Goal: Book appointment/travel/reservation

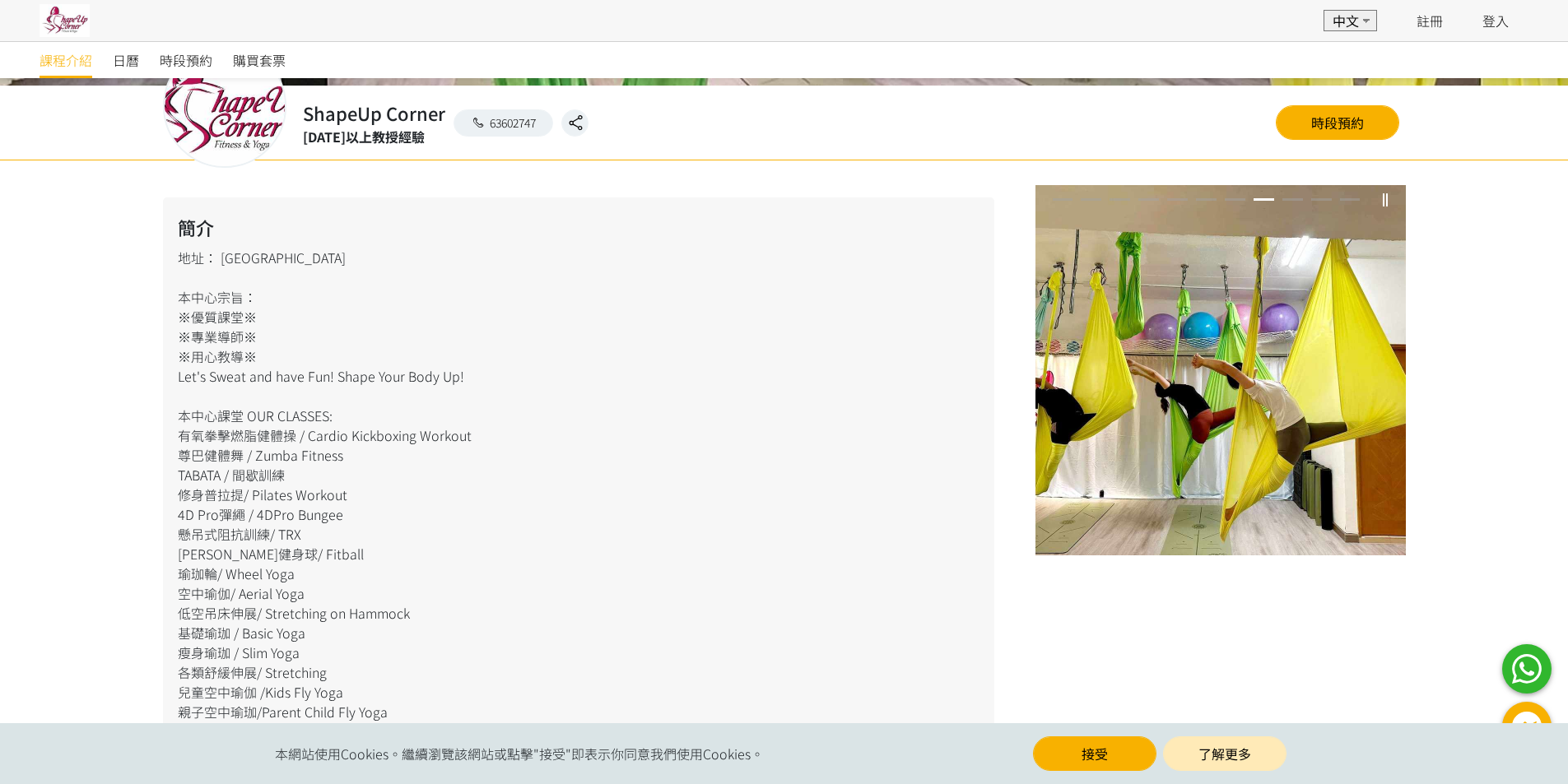
scroll to position [329, 0]
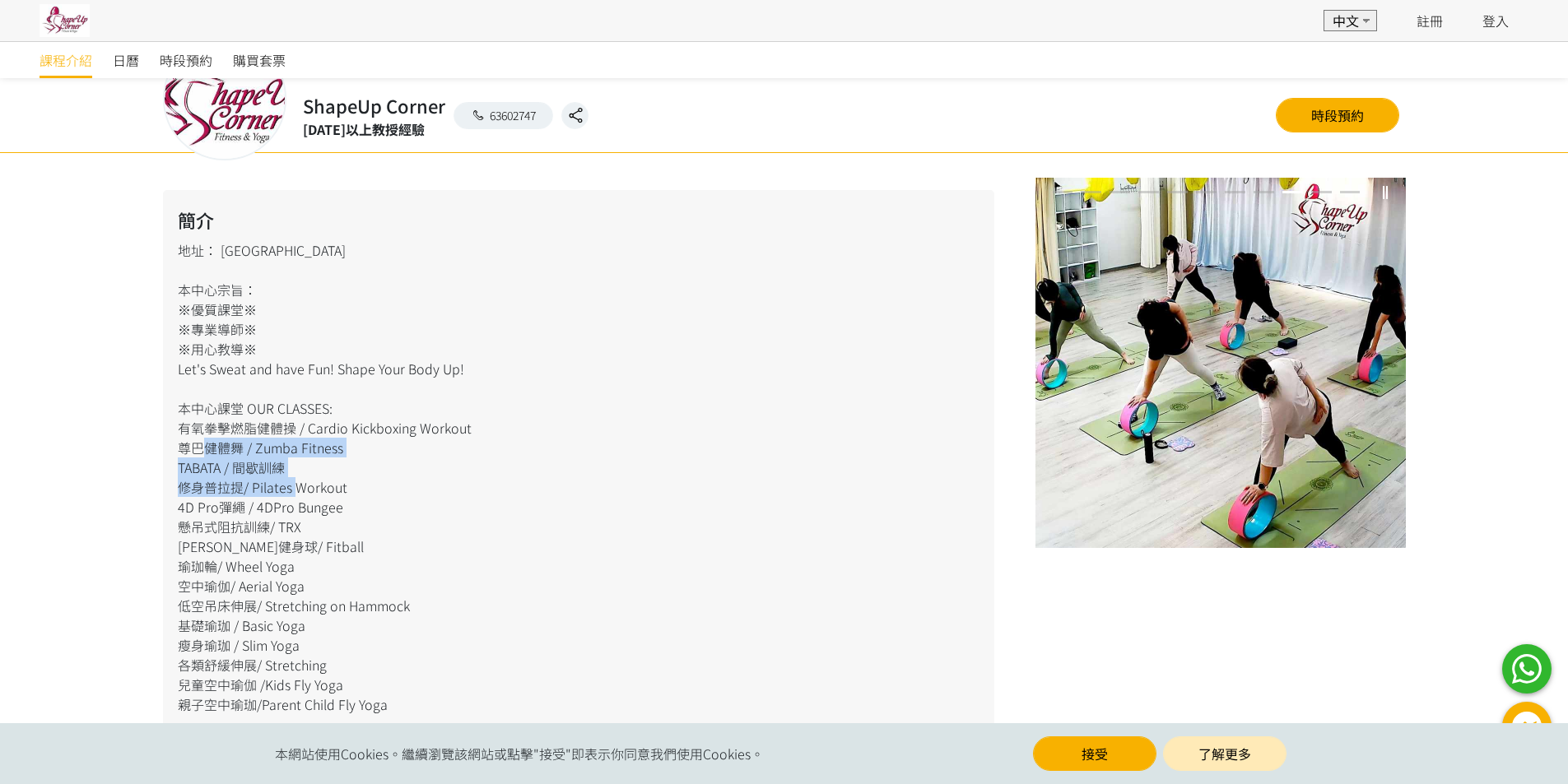
drag, startPoint x: 196, startPoint y: 453, endPoint x: 290, endPoint y: 488, distance: 100.3
click at [290, 488] on div "簡介 地址： 葵興葵昌路 本中心宗旨： ※優質課堂※ ※專業導師※ ※用心教導※ Let's Sweat and have Fun! Shape Your B…" at bounding box center [578, 510] width 831 height 639
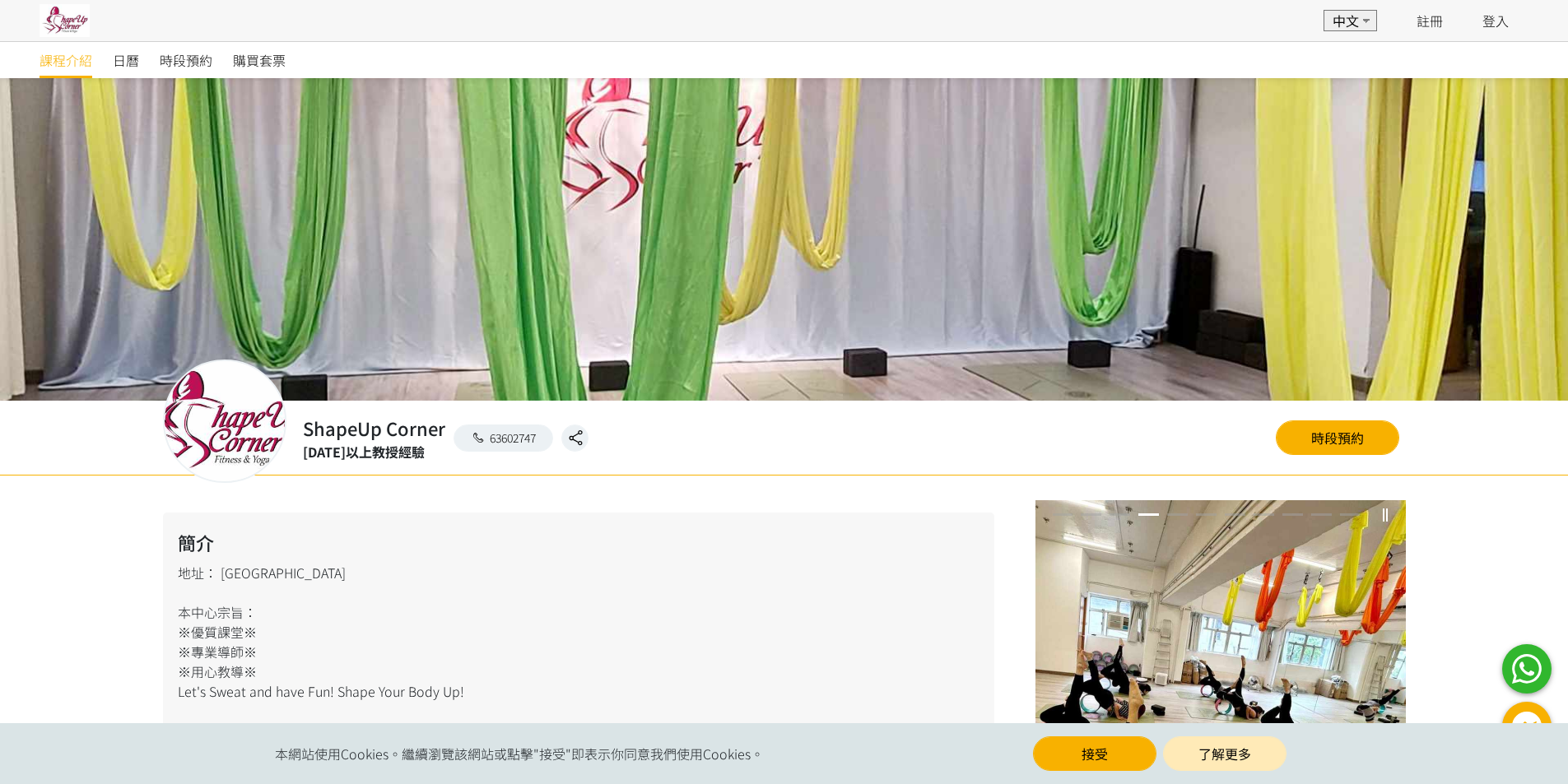
scroll to position [0, 0]
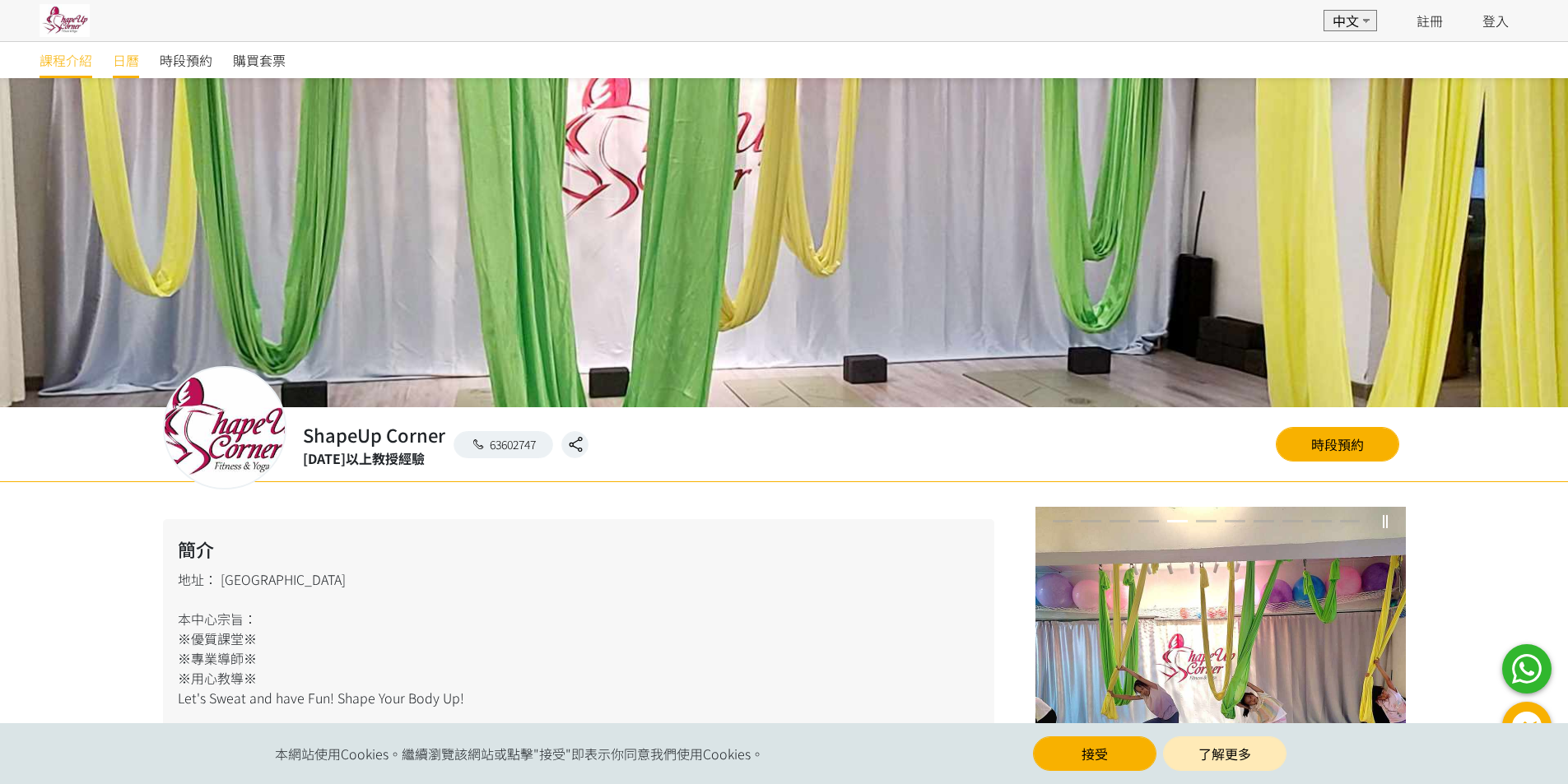
click at [125, 60] on span "日曆" at bounding box center [125, 60] width 26 height 20
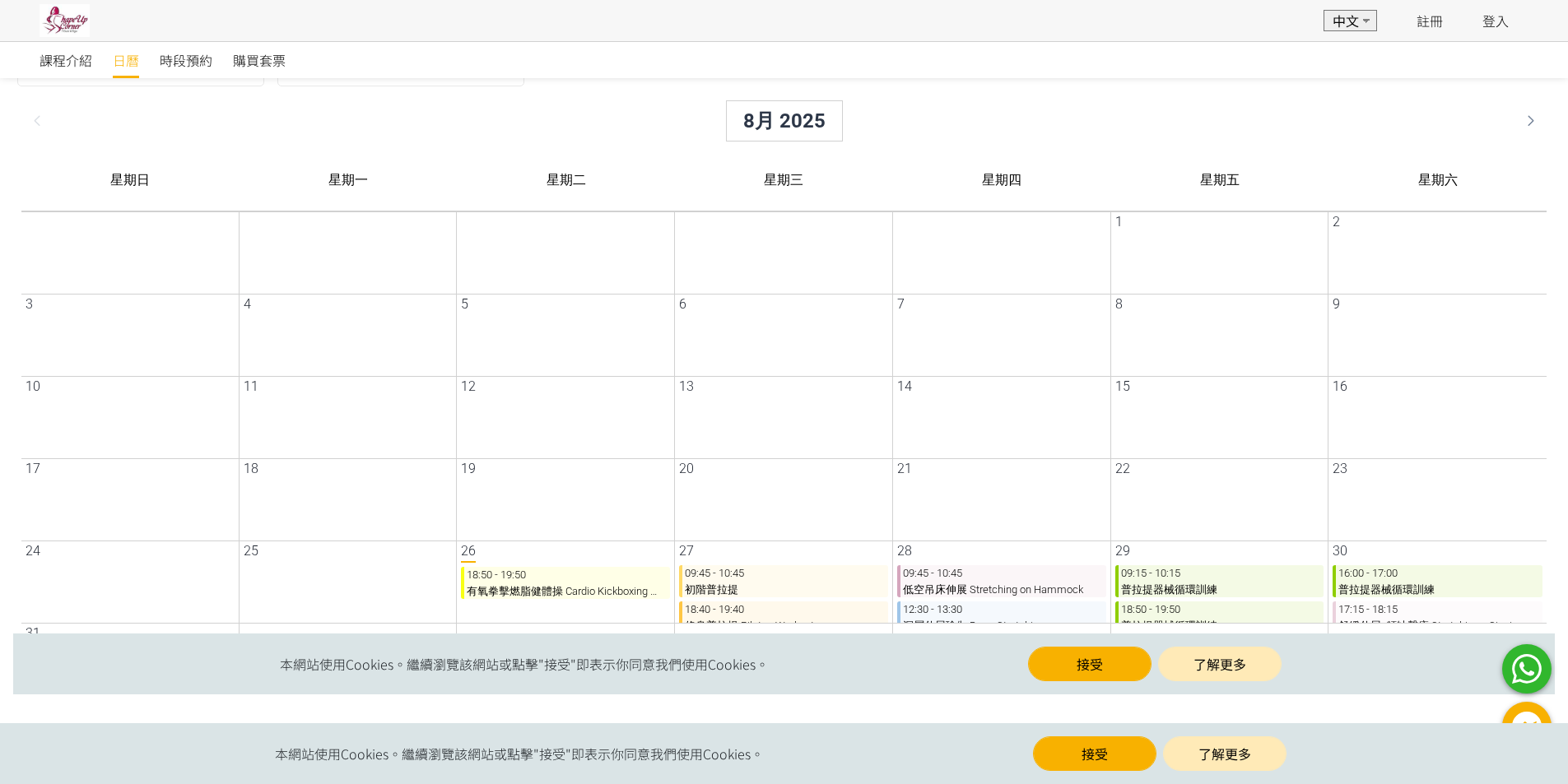
scroll to position [88, 0]
click at [1525, 122] on icon at bounding box center [1517, 120] width 28 height 20
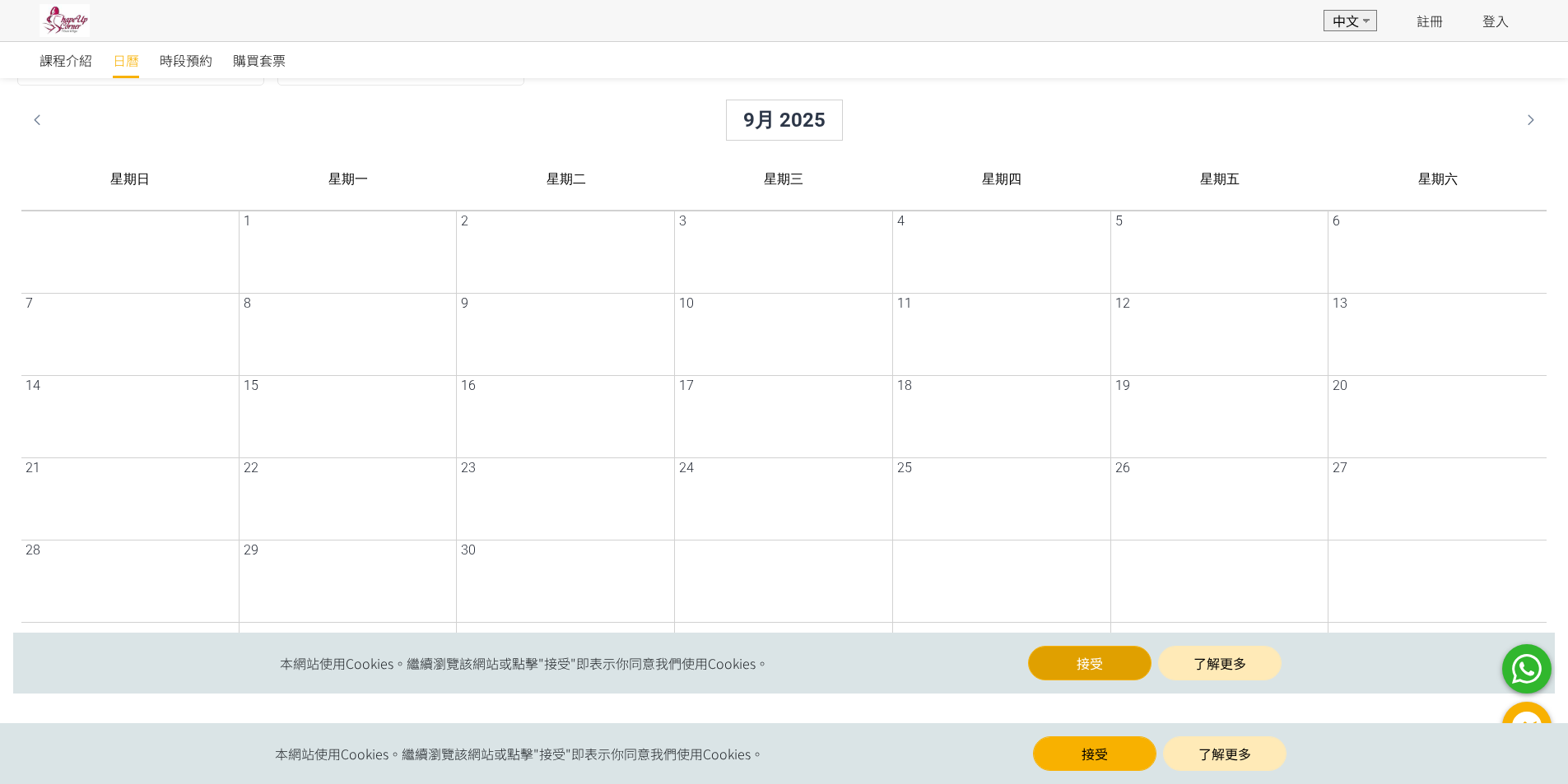
click at [1088, 668] on button "接受" at bounding box center [1076, 663] width 124 height 34
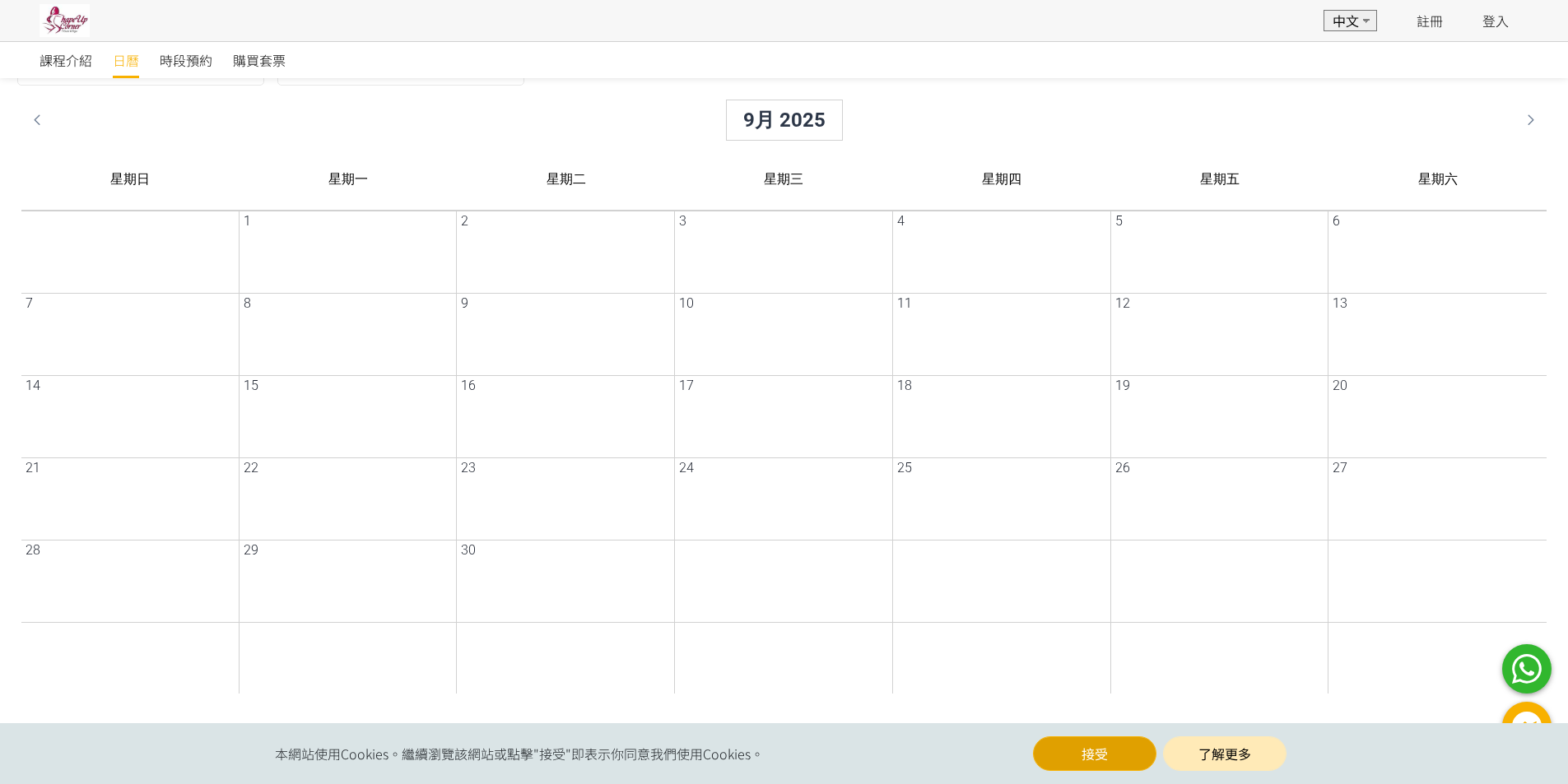
click at [1089, 745] on button "接受" at bounding box center [1094, 753] width 124 height 34
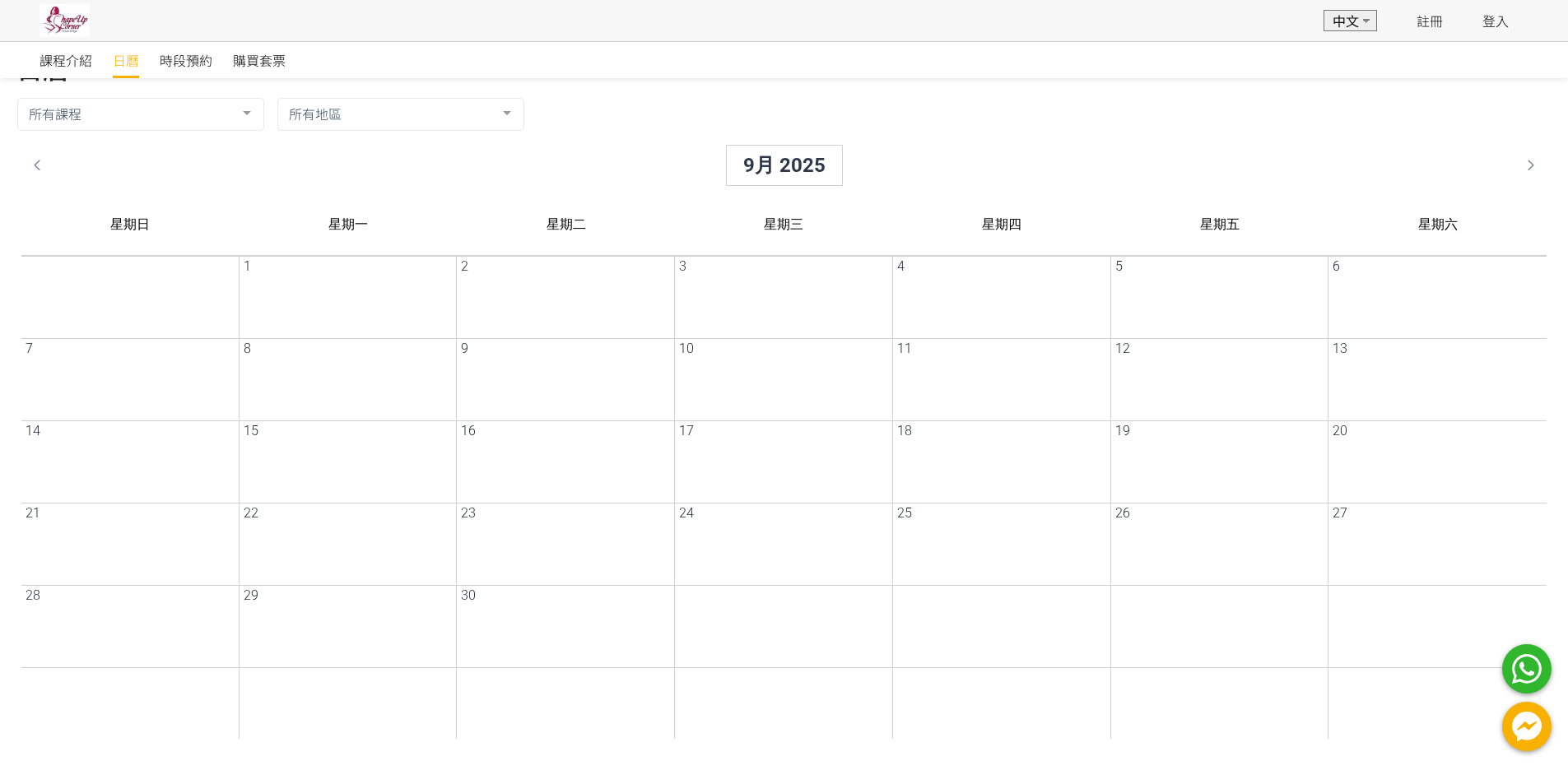
scroll to position [0, 0]
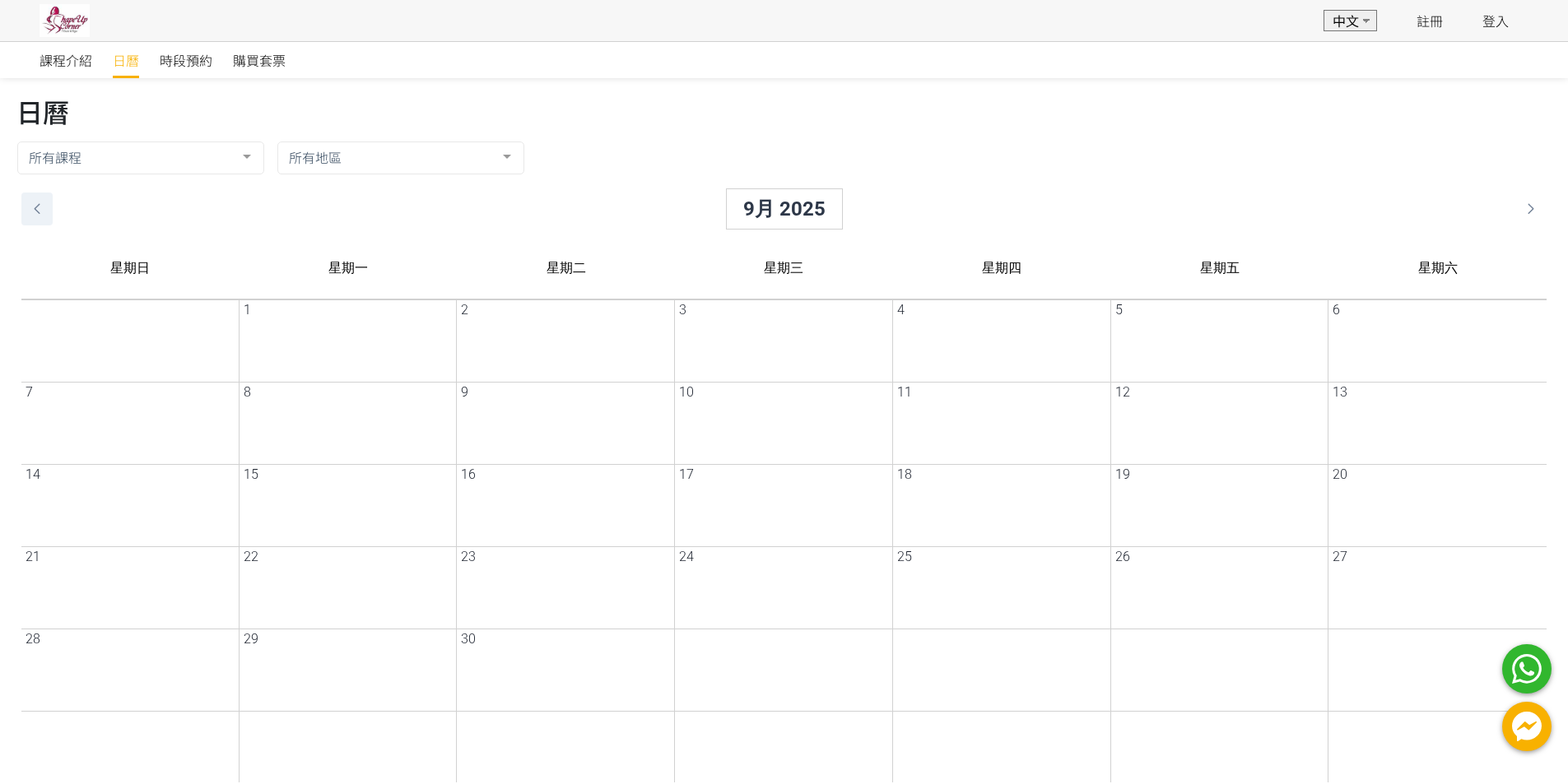
click at [23, 208] on icon at bounding box center [23, 209] width 28 height 20
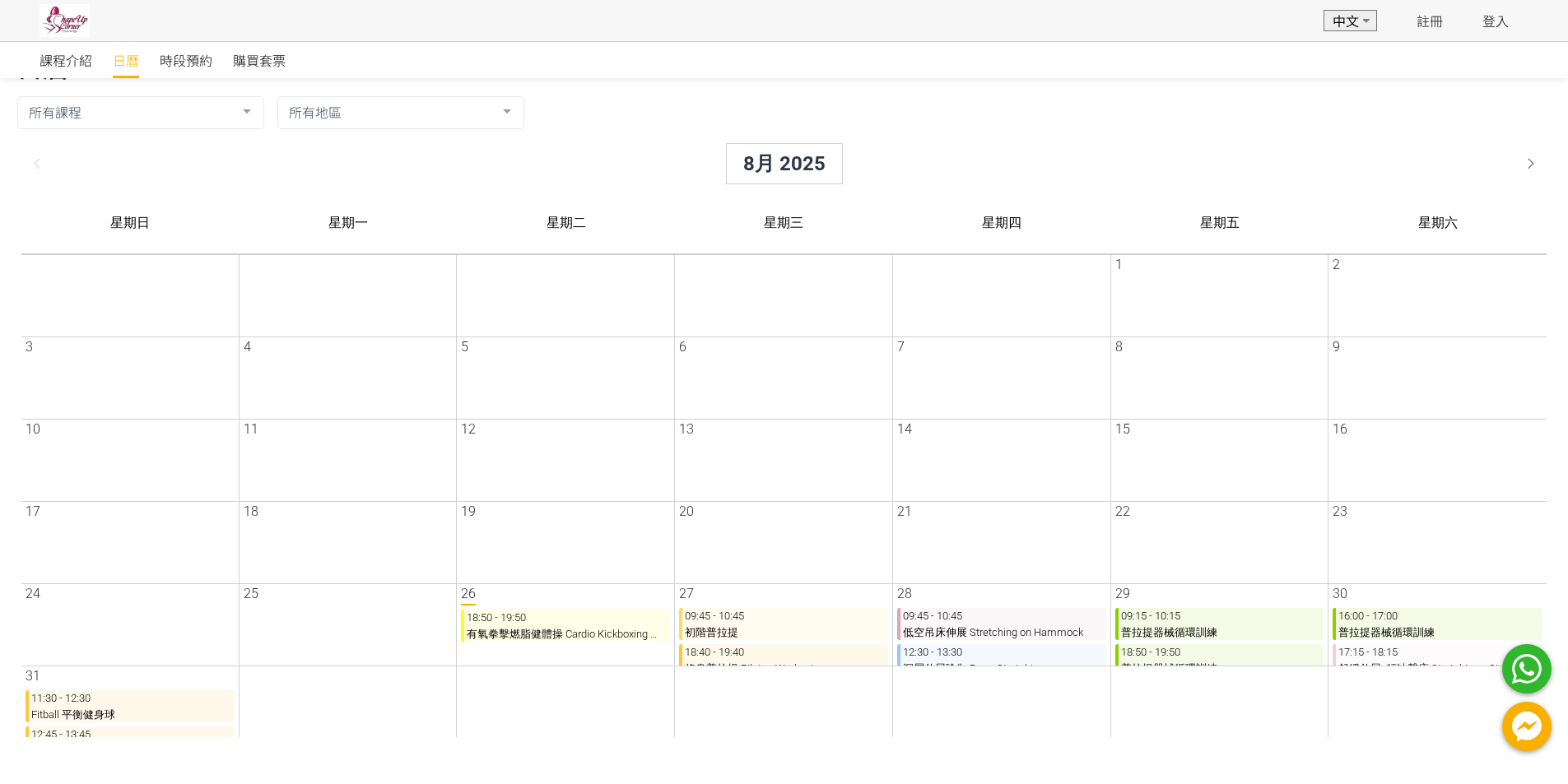
scroll to position [88, 0]
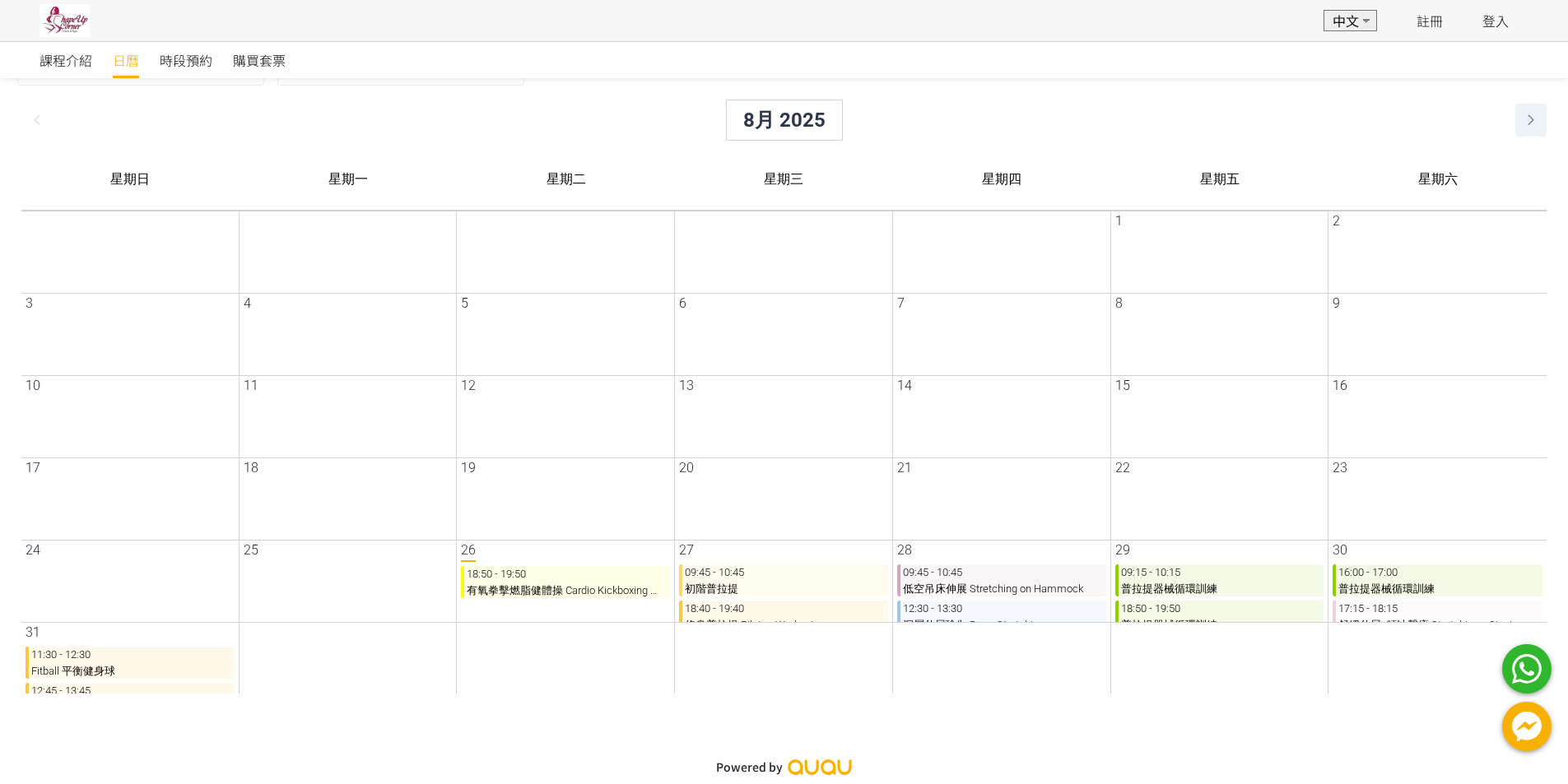
click at [1520, 120] on icon at bounding box center [1517, 120] width 28 height 20
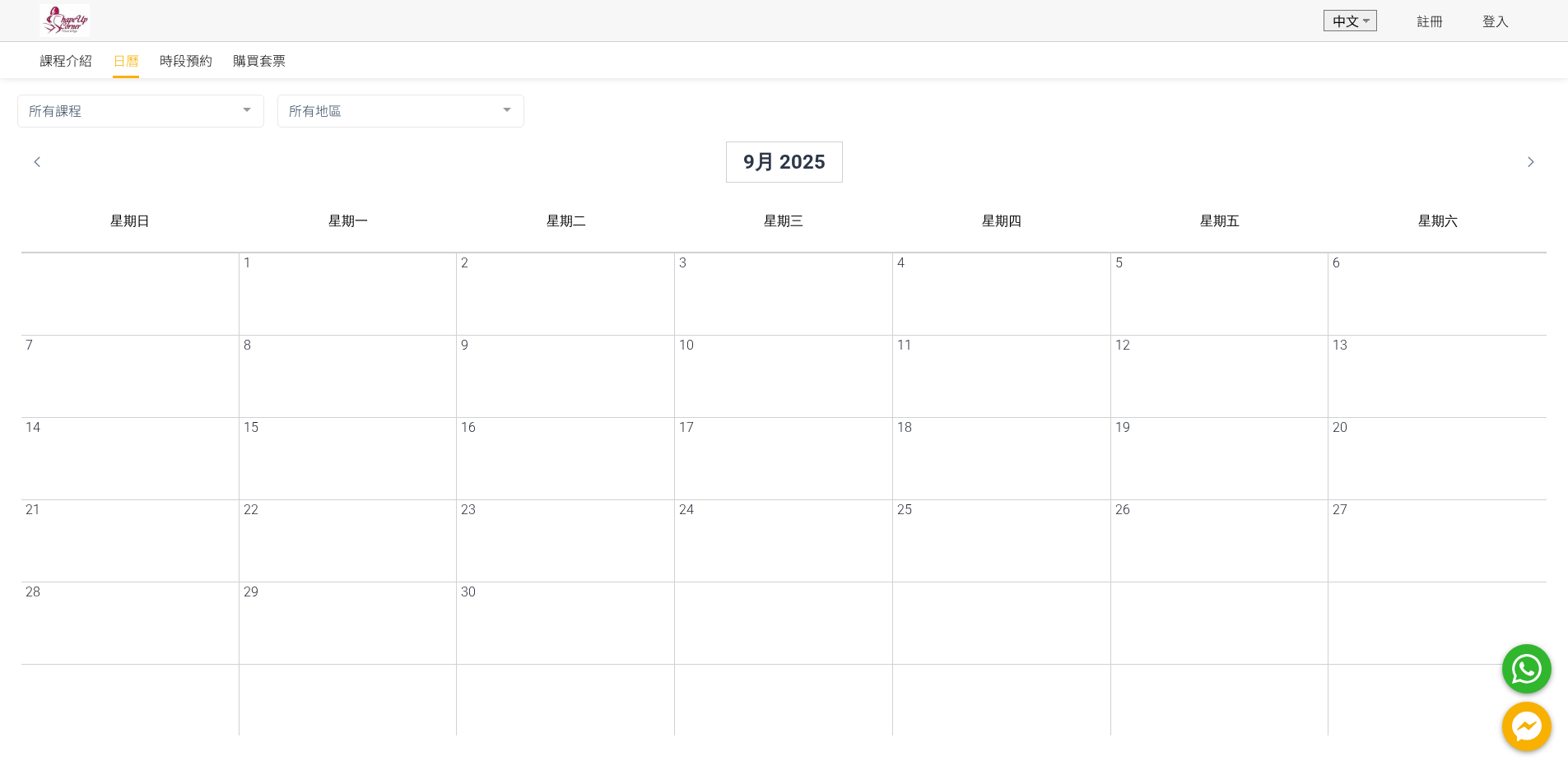
scroll to position [6, 0]
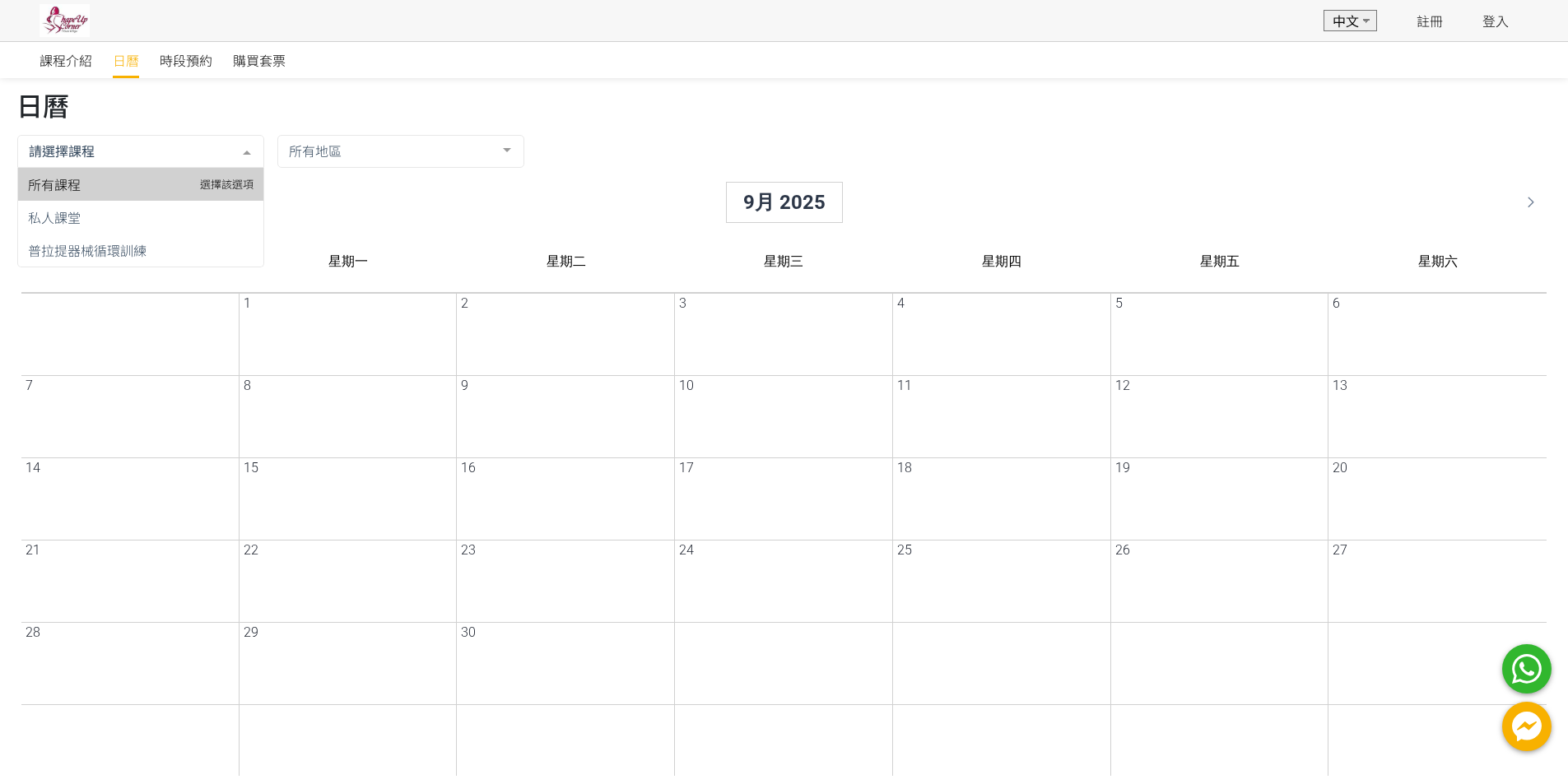
click at [196, 162] on div at bounding box center [127, 151] width 246 height 32
click at [198, 158] on input "text" at bounding box center [115, 151] width 206 height 16
click at [750, 162] on div "所有課程 私人課堂 普拉提器械循環訓練 搜尋結果空白 課程列表空白 所有地區 所有地區 葵興葵昌路 搜尋結果空白 地區列表空白" at bounding box center [771, 152] width 1533 height 34
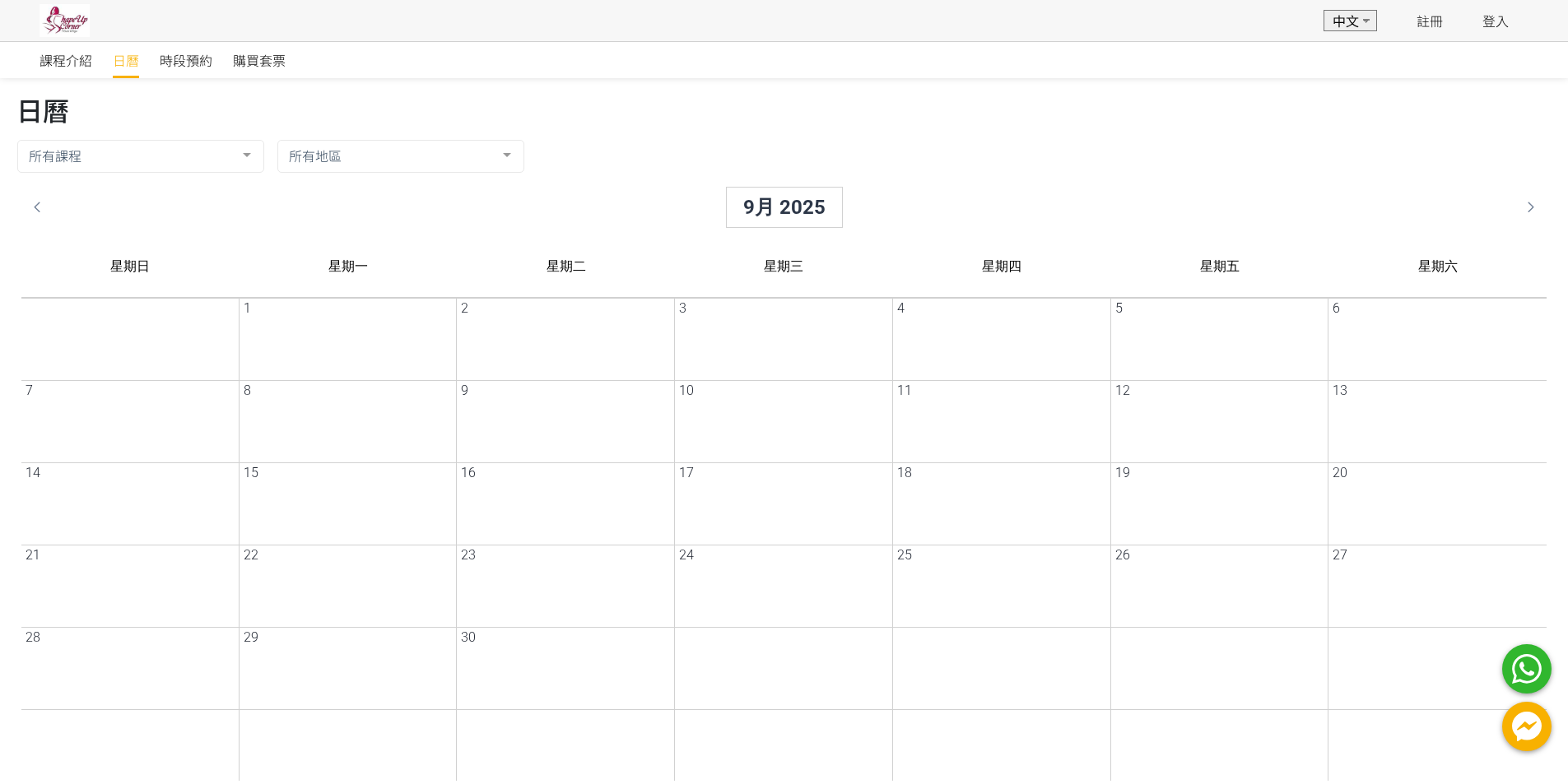
scroll to position [0, 0]
click at [179, 63] on span "時段預約" at bounding box center [186, 60] width 52 height 20
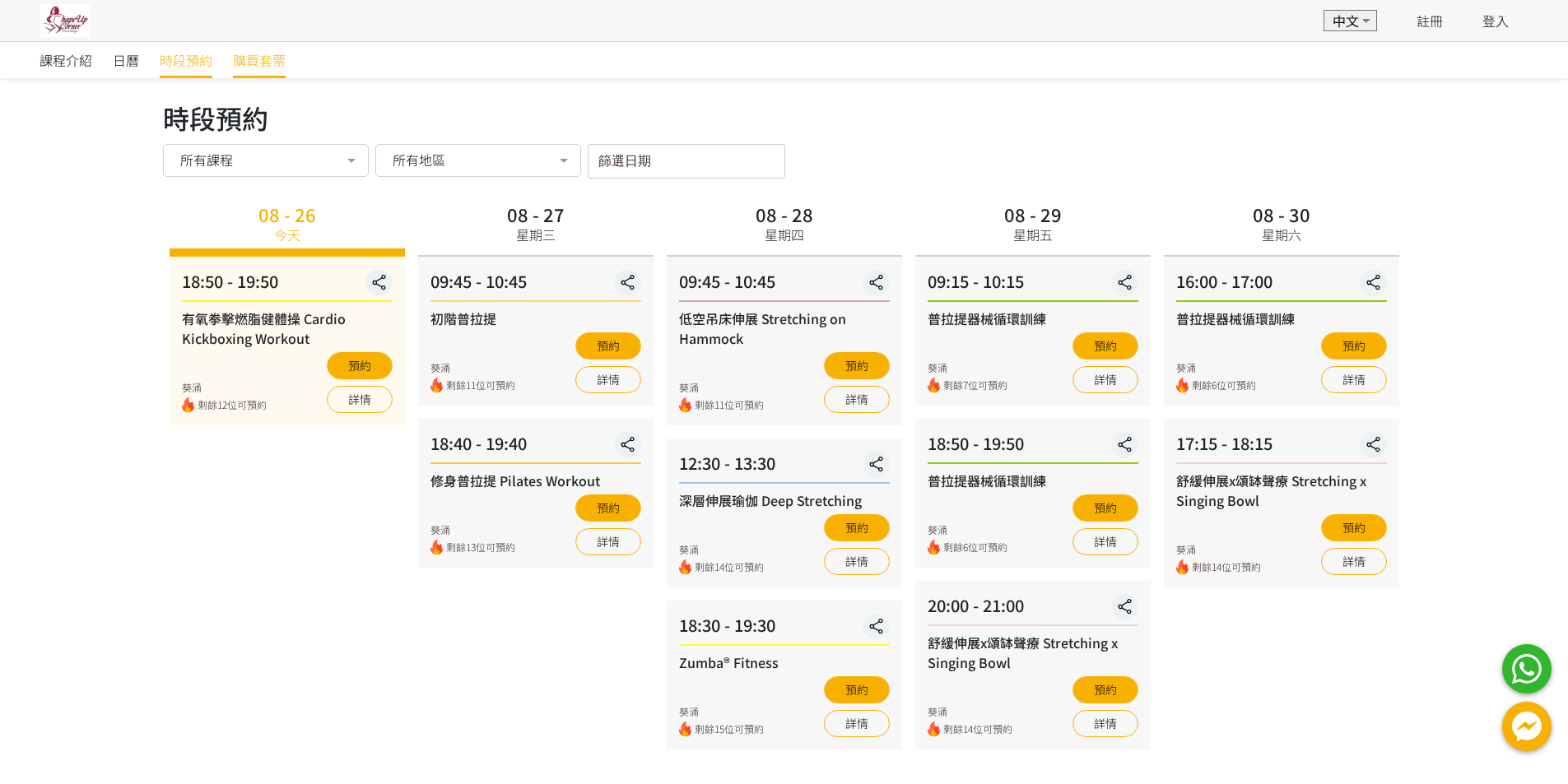
click at [238, 63] on span "購買套票" at bounding box center [259, 60] width 52 height 20
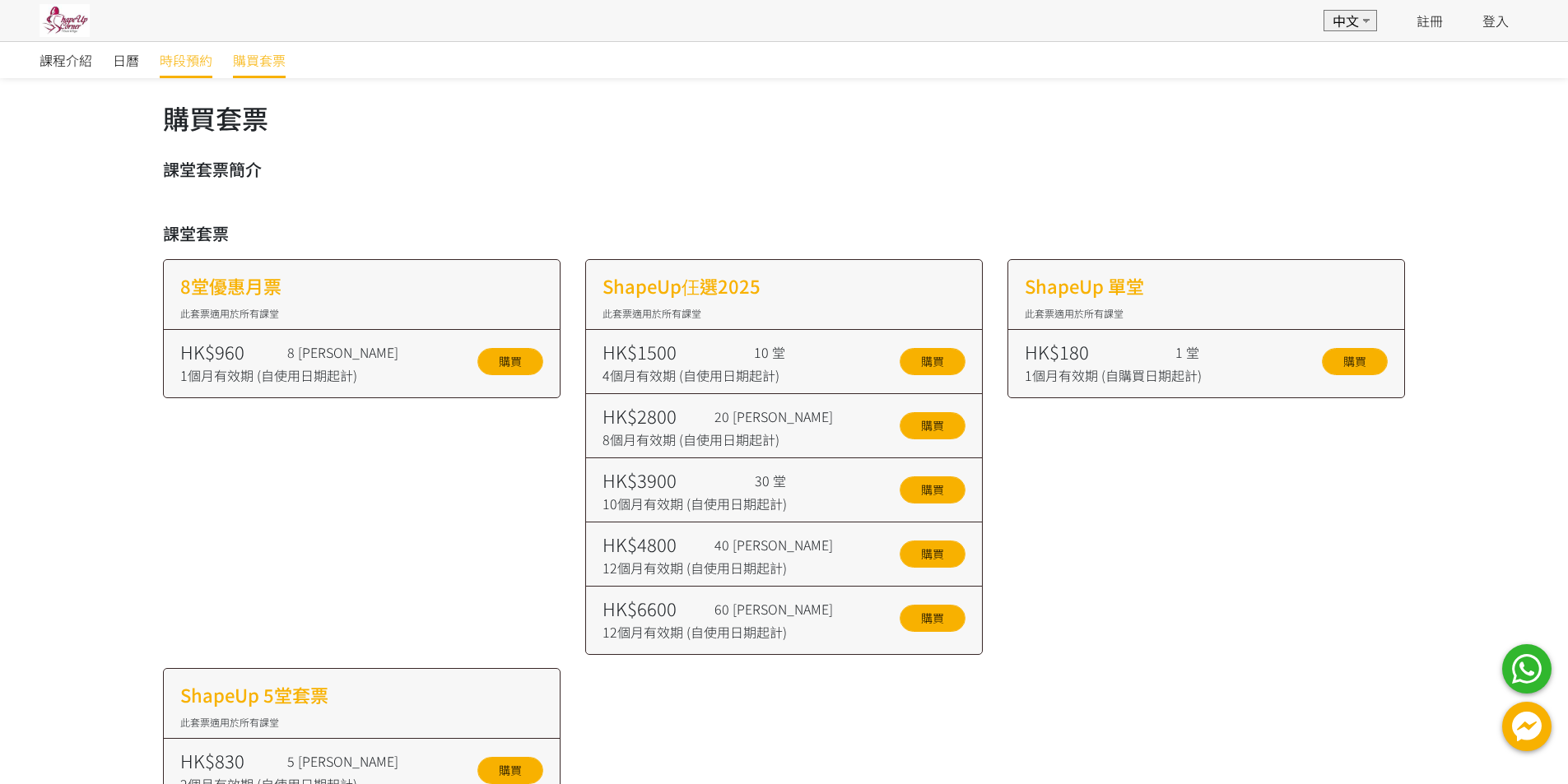
click at [181, 58] on span "時段預約" at bounding box center [186, 60] width 52 height 20
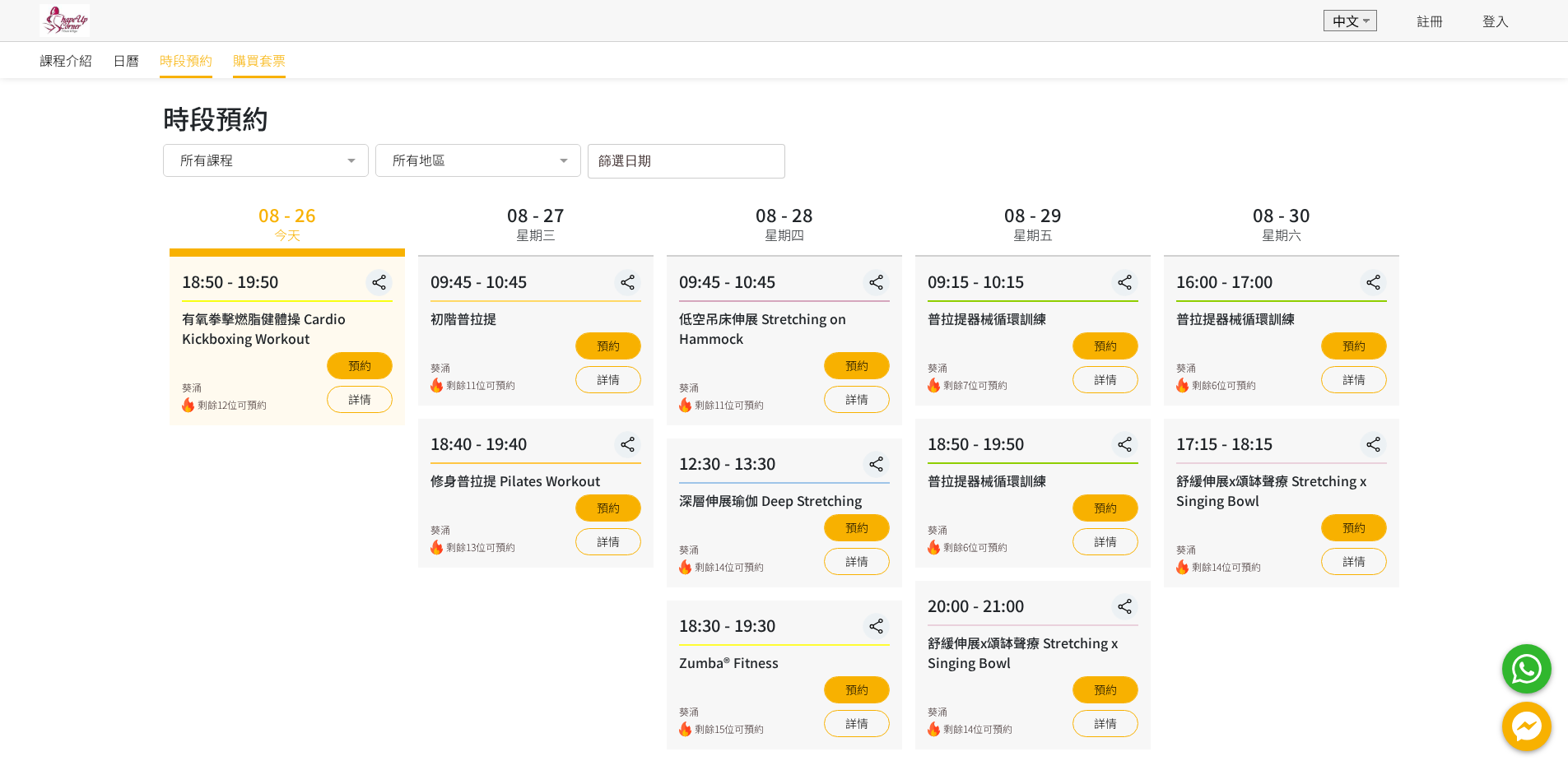
click at [274, 60] on span "購買套票" at bounding box center [259, 60] width 52 height 20
